Goal: Task Accomplishment & Management: Use online tool/utility

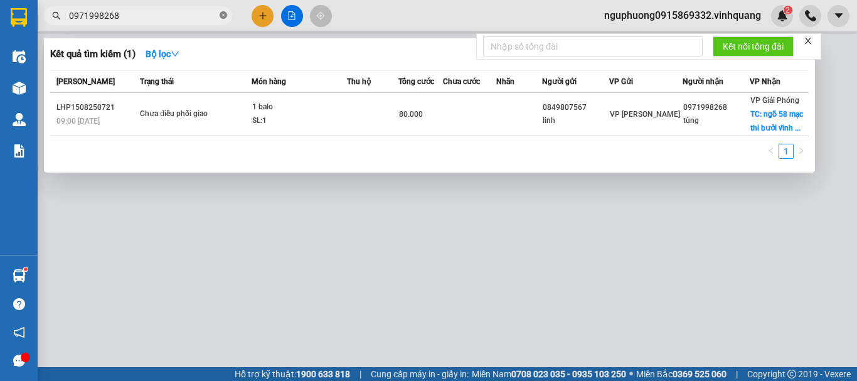
click at [225, 15] on icon "close-circle" at bounding box center [223, 15] width 8 height 8
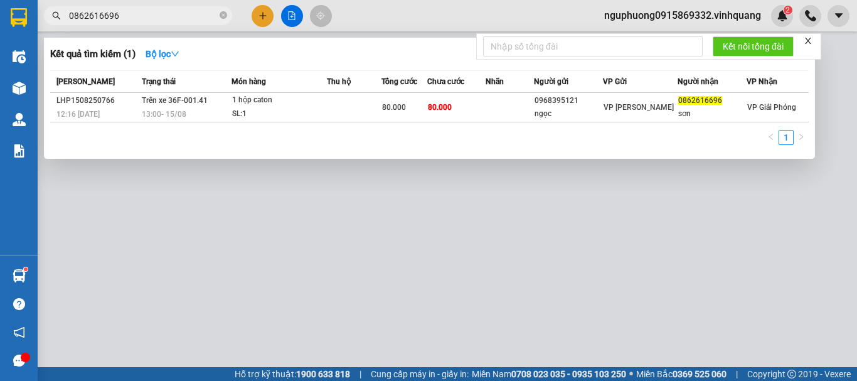
type input "0862616696"
click at [220, 16] on icon "close-circle" at bounding box center [223, 15] width 8 height 8
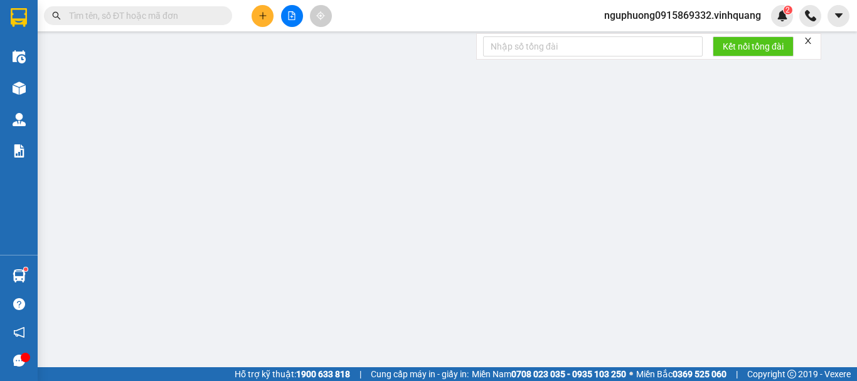
paste input "0949220291"
type input "0949220291"
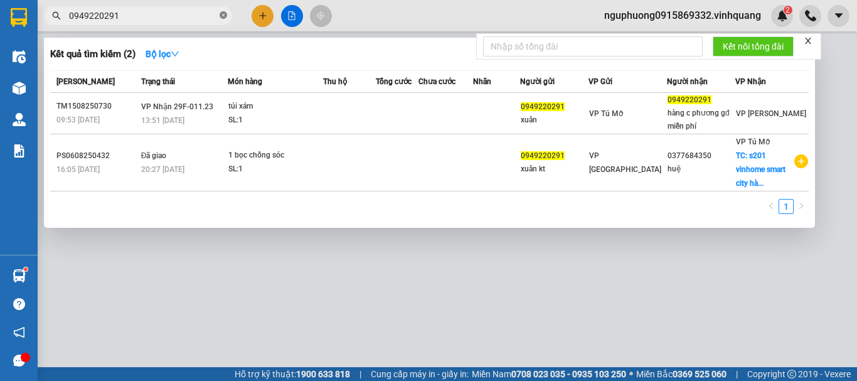
click at [224, 14] on icon "close-circle" at bounding box center [223, 15] width 8 height 8
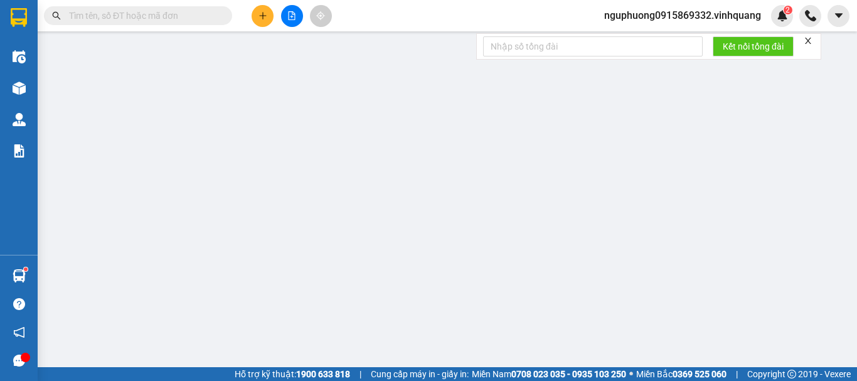
click at [678, 19] on span "nguphuong0915869332.vinhquang" at bounding box center [682, 16] width 177 height 16
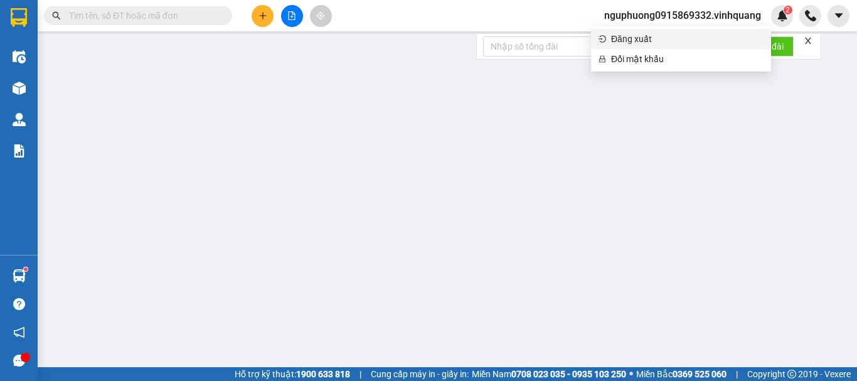
click at [656, 35] on span "Đăng xuất" at bounding box center [687, 39] width 152 height 14
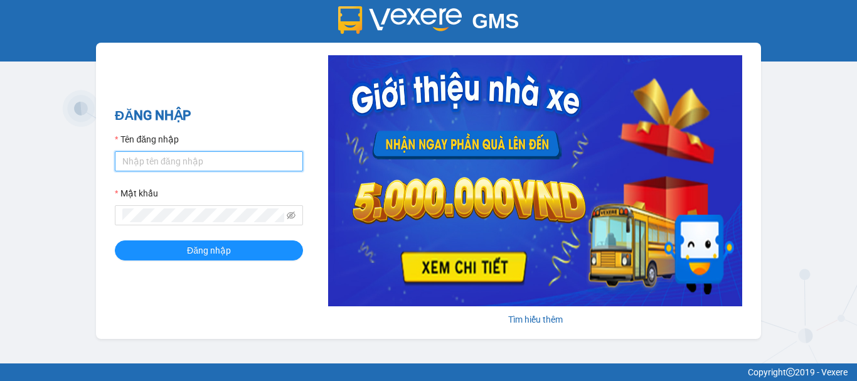
click at [202, 156] on input "Tên đăng nhập" at bounding box center [209, 161] width 188 height 20
click at [178, 157] on input "Tên đăng nhập" at bounding box center [209, 161] width 188 height 20
type input "giang0395868942.vinhquang"
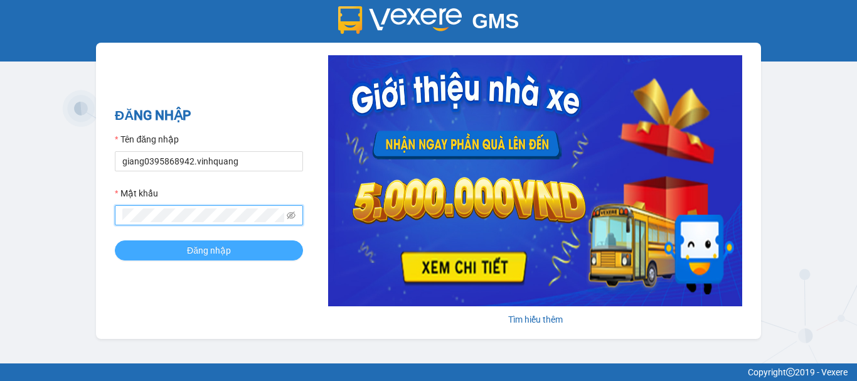
click at [246, 255] on button "Đăng nhập" at bounding box center [209, 250] width 188 height 20
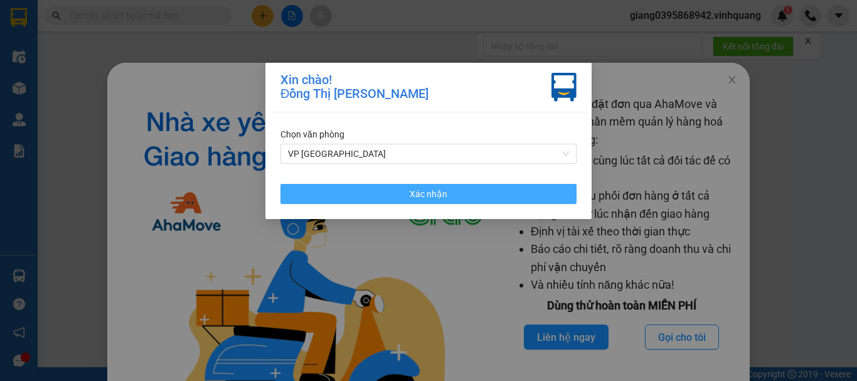
click at [398, 192] on button "Xác nhận" at bounding box center [428, 194] width 296 height 20
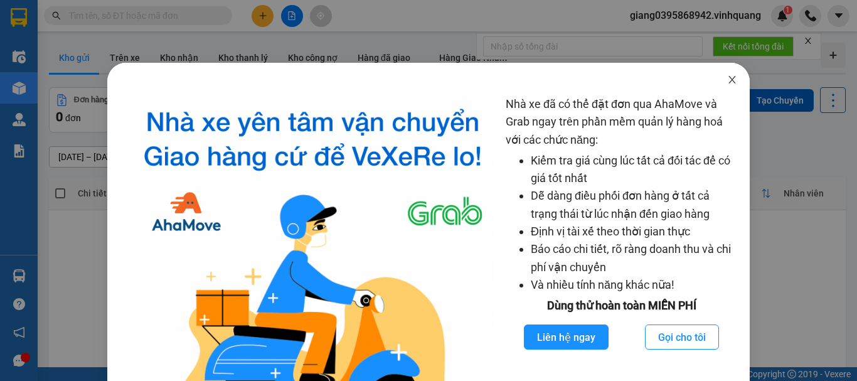
click at [729, 82] on icon "close" at bounding box center [732, 80] width 7 height 8
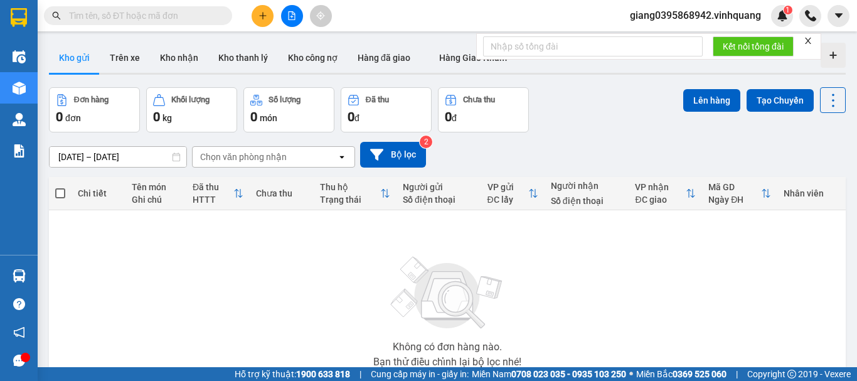
click at [167, 15] on input "text" at bounding box center [143, 16] width 148 height 14
paste input "0368094094"
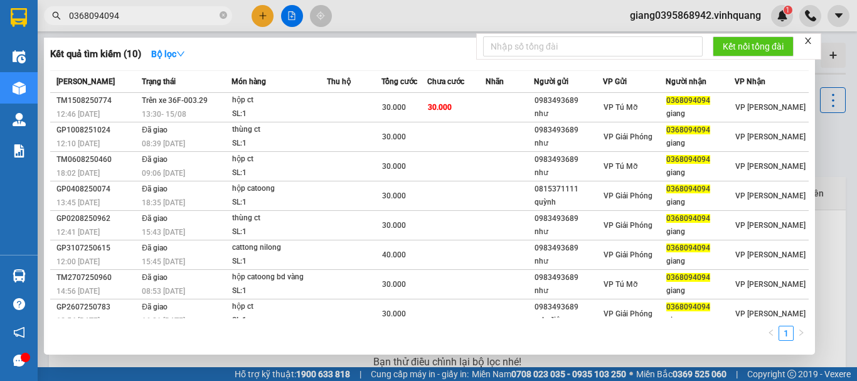
type input "0368094094"
